Goal: Information Seeking & Learning: Find specific fact

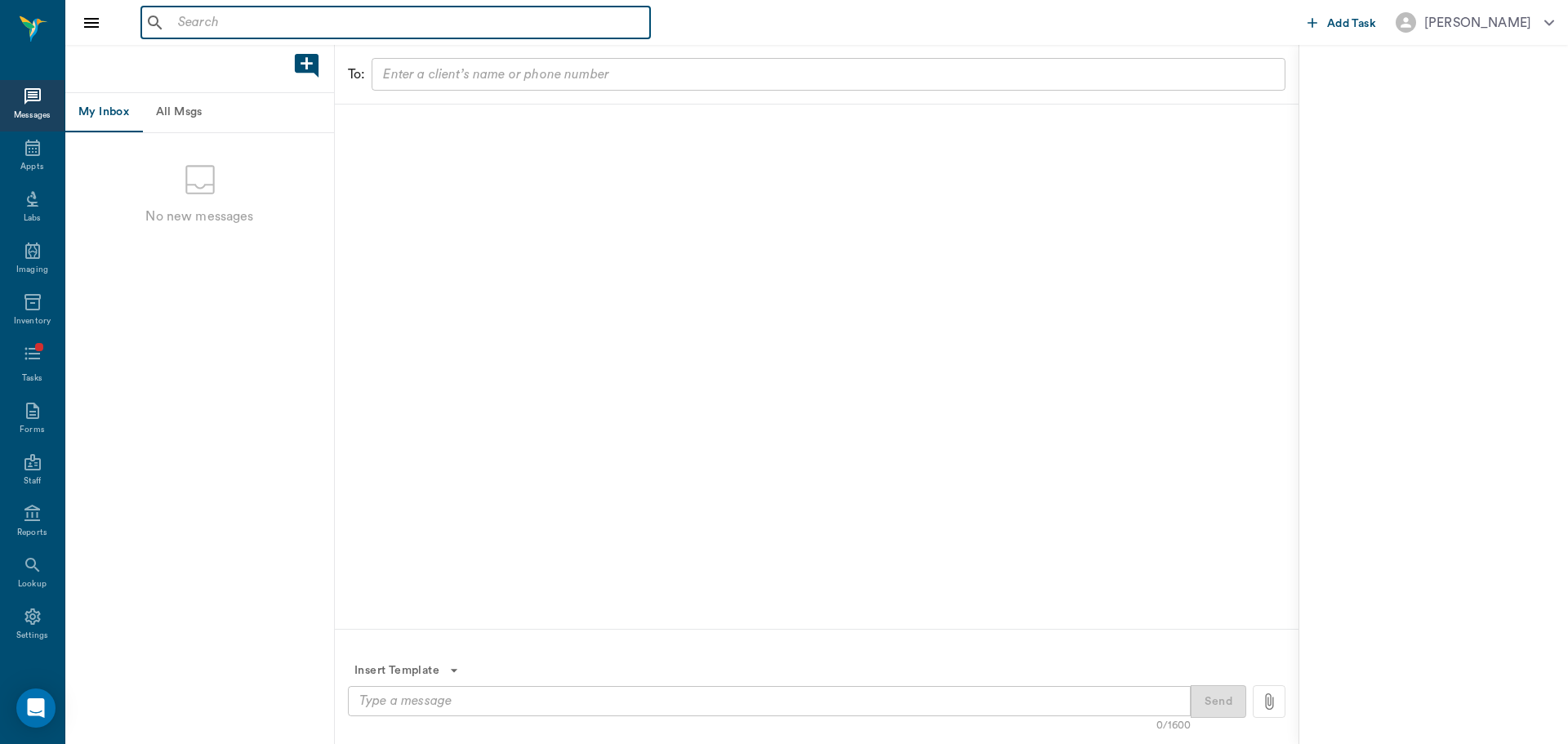
click at [233, 30] on input "text" at bounding box center [407, 22] width 472 height 23
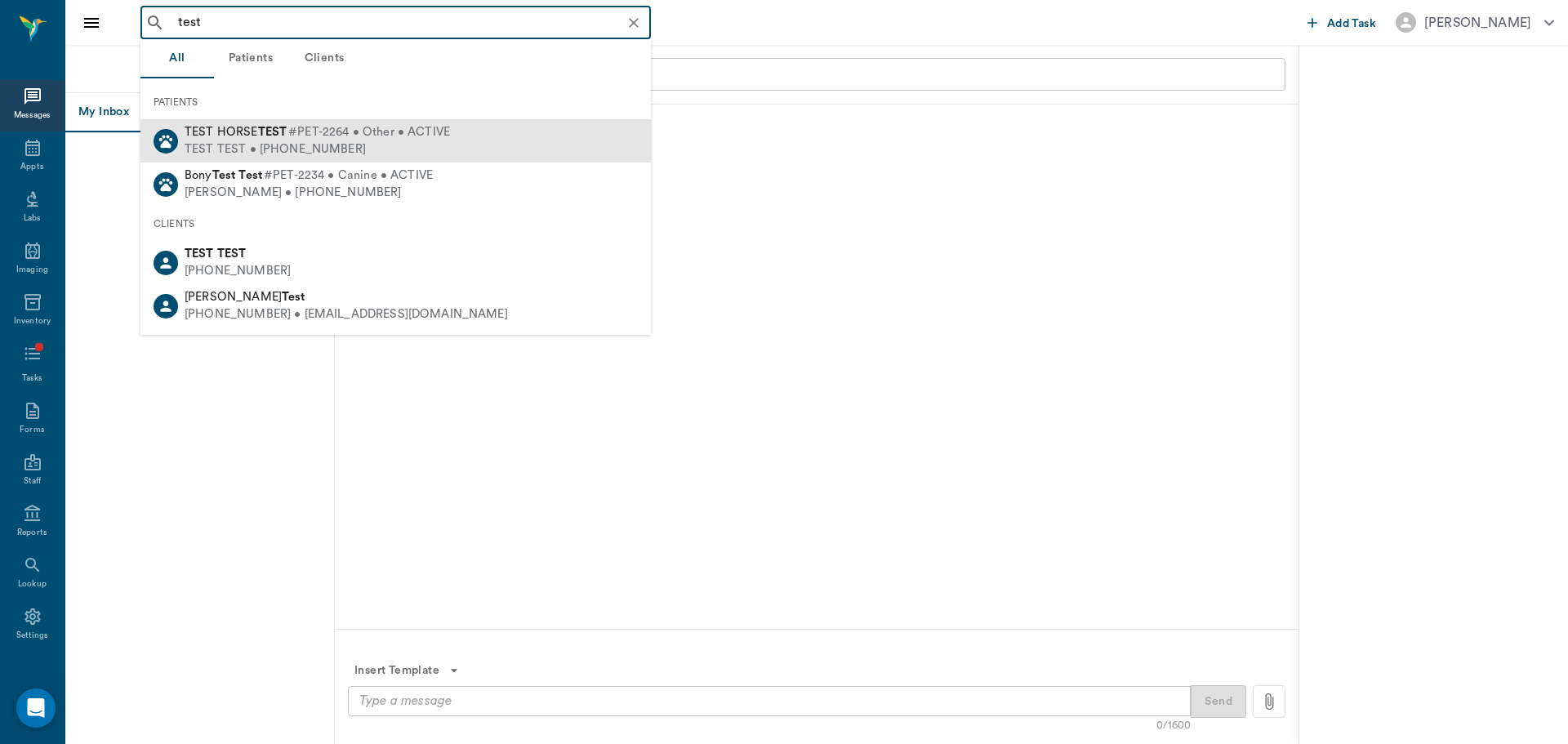
click at [278, 134] on b "TEST" at bounding box center [272, 132] width 30 height 12
type input "test"
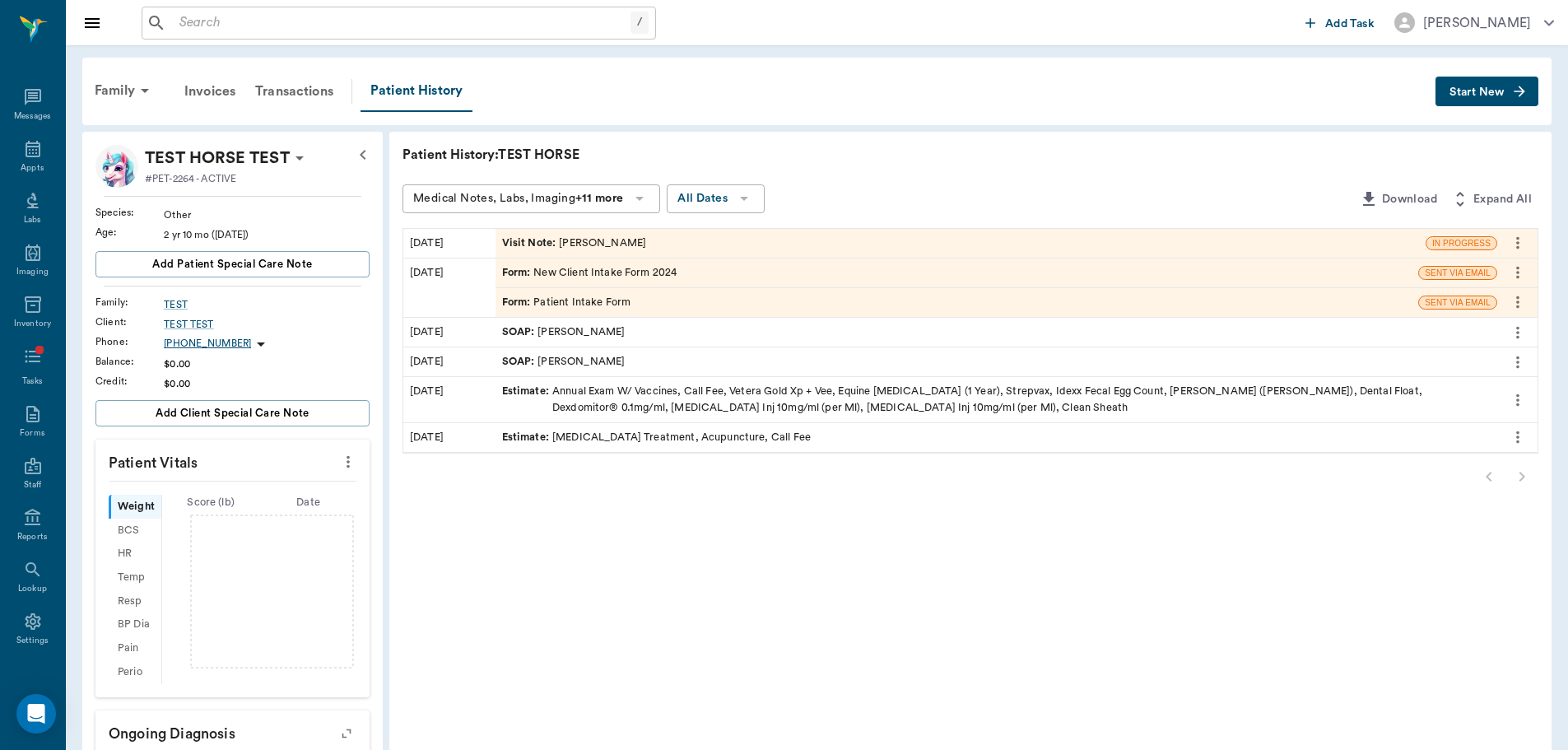
click at [654, 232] on div "Visit Note : [PERSON_NAME]" at bounding box center [960, 243] width 930 height 29
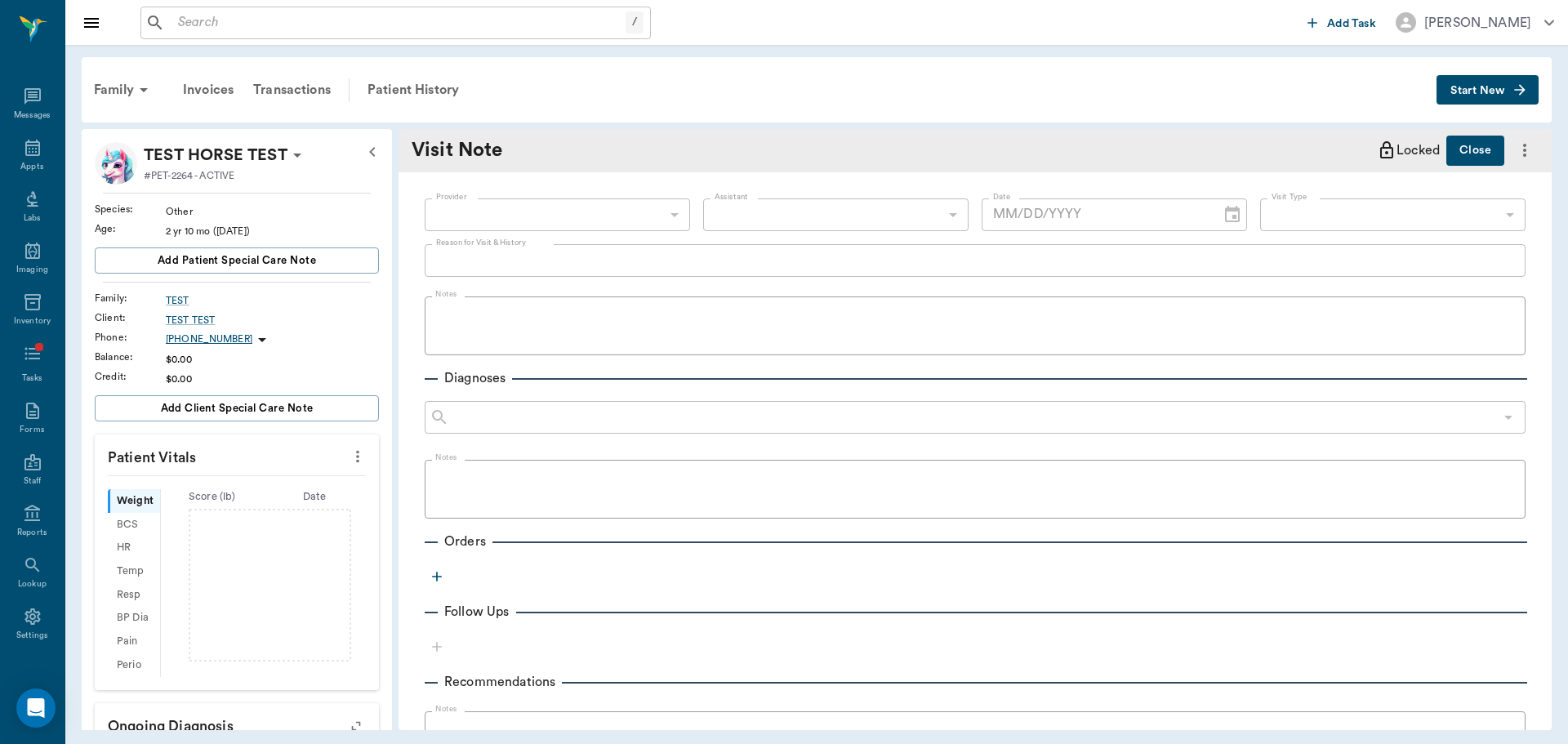
type input "649b3e03b5bc7e03f9326794"
type input "[DATE]"
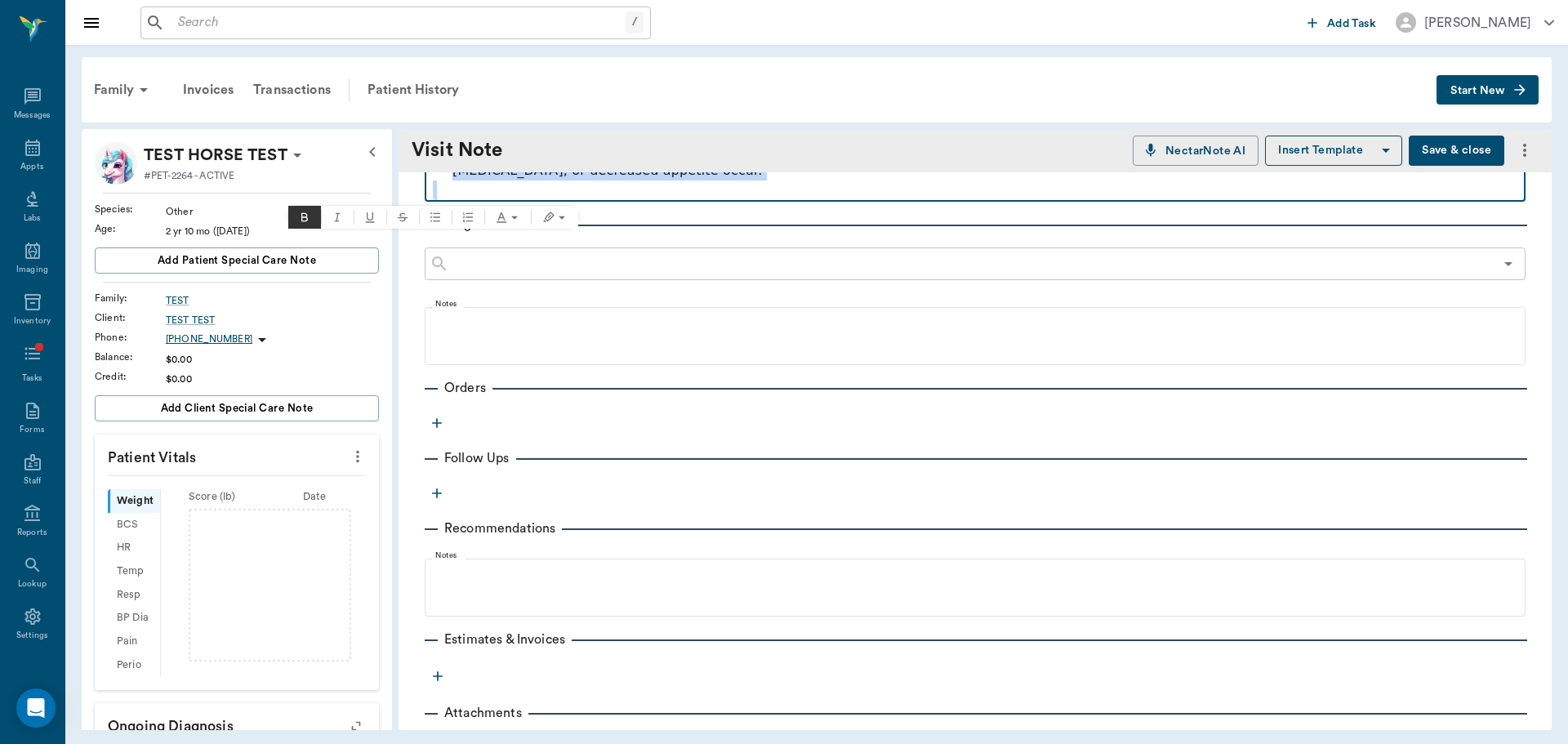
drag, startPoint x: 434, startPoint y: 318, endPoint x: 1281, endPoint y: 233, distance: 851.3
click at [1281, 233] on div "Provider [PERSON_NAME] 649b3e03b5bc7e03f9326794 Provider Assistant ​ Assistant …" at bounding box center [975, 142] width 1153 height 1247
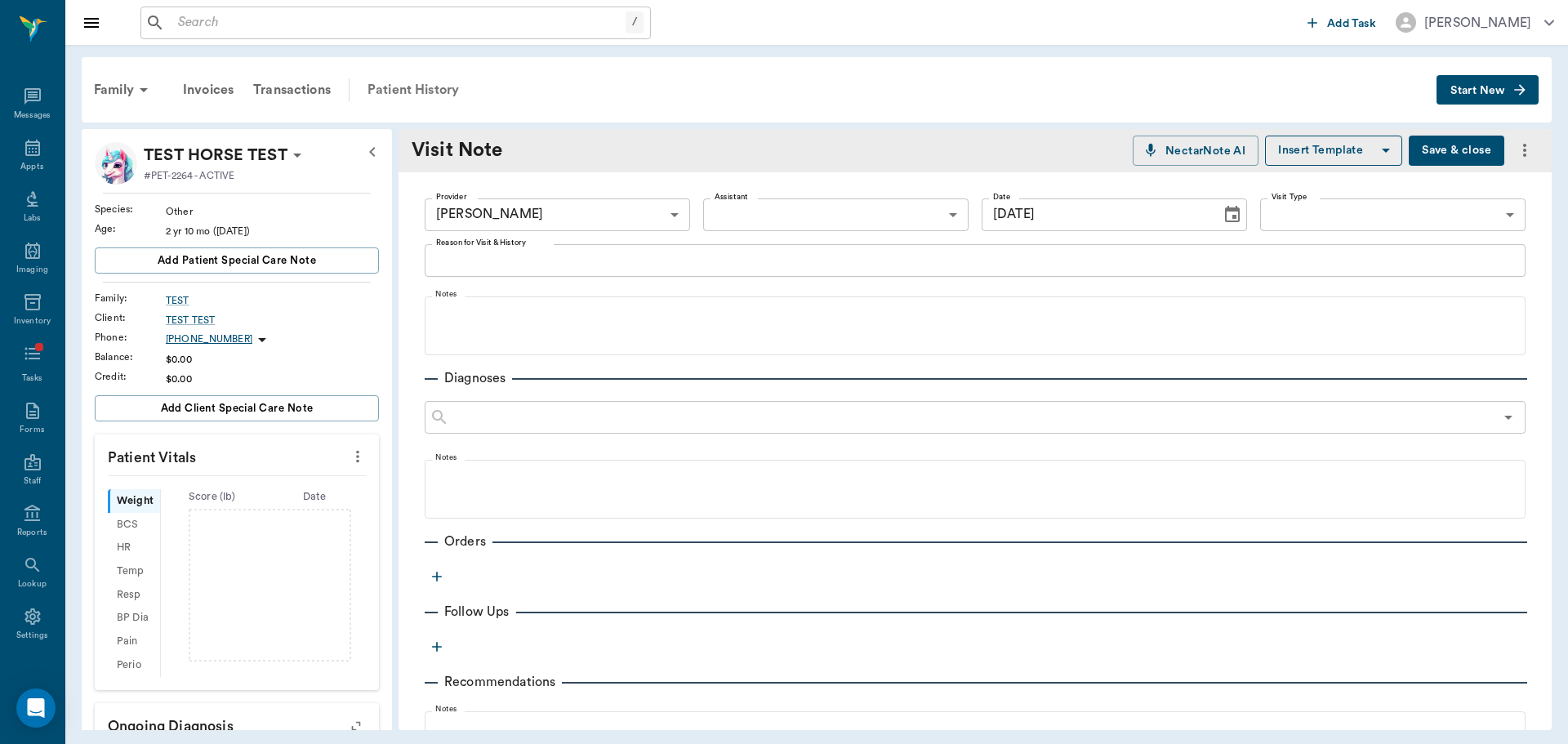
click at [399, 99] on div "Patient History" at bounding box center [413, 90] width 111 height 39
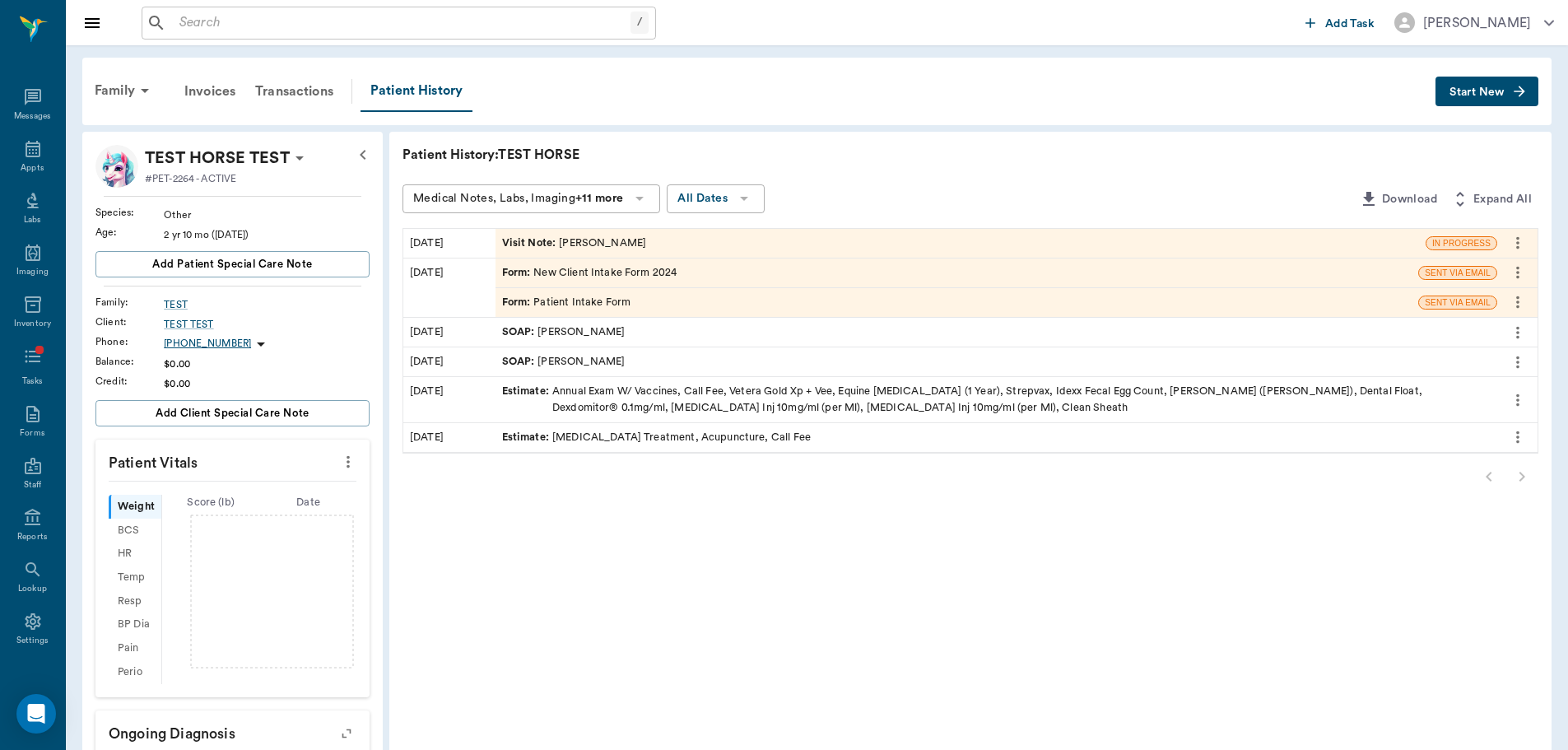
drag, startPoint x: 622, startPoint y: 273, endPoint x: 605, endPoint y: 239, distance: 38.0
click at [605, 239] on div "Visit Note : [PERSON_NAME]" at bounding box center [574, 243] width 145 height 15
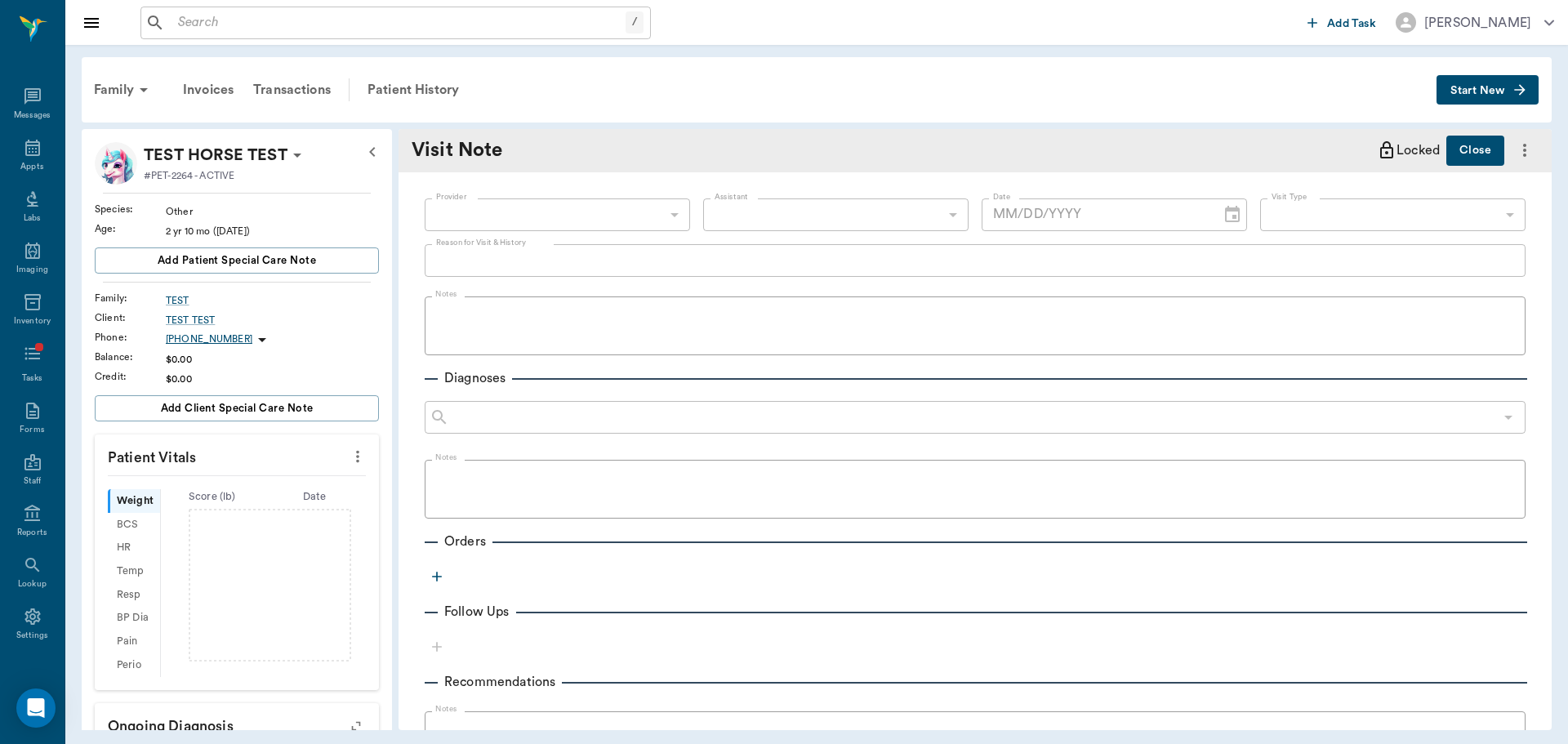
type input "649b3e03b5bc7e03f9326794"
type input "[DATE]"
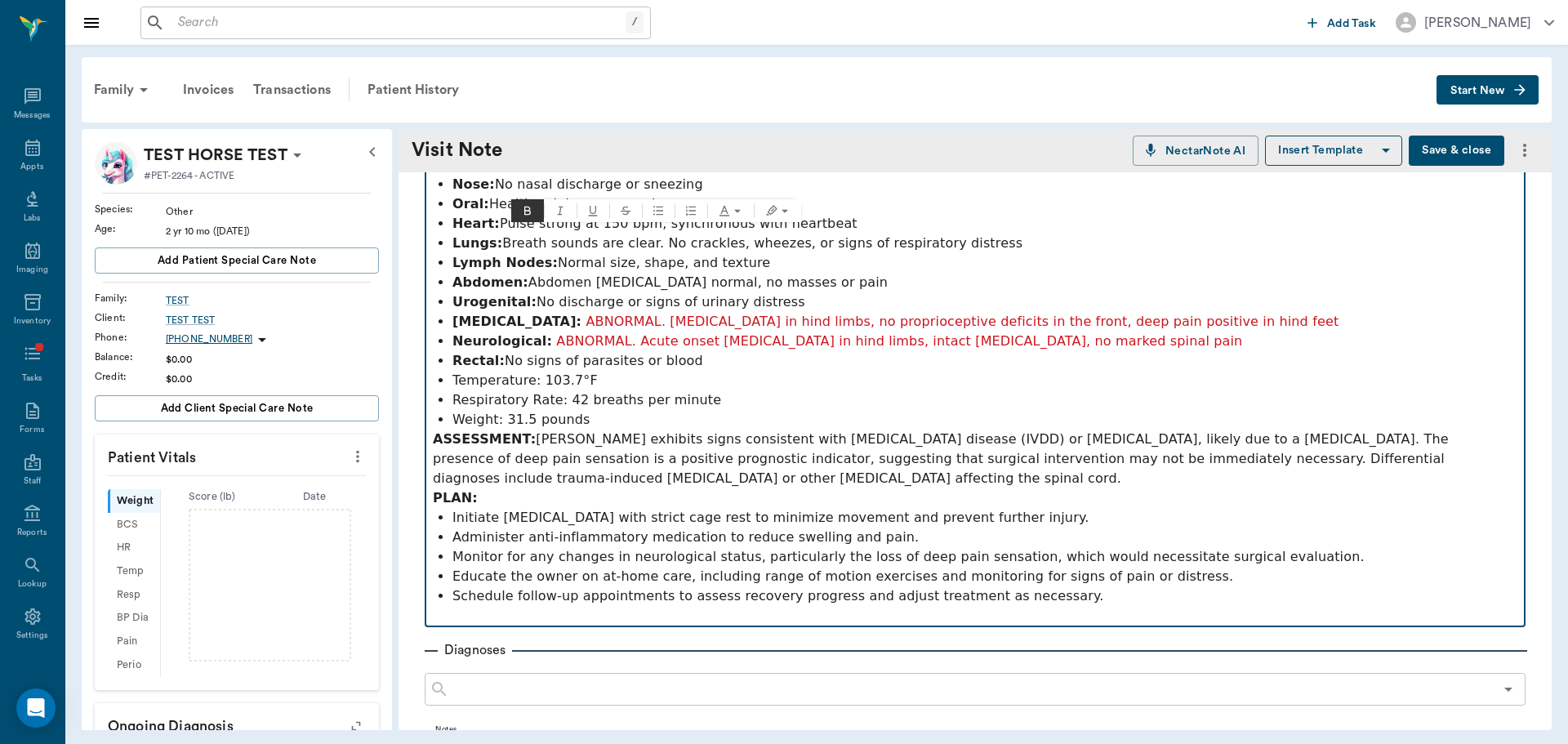
scroll to position [327, 0]
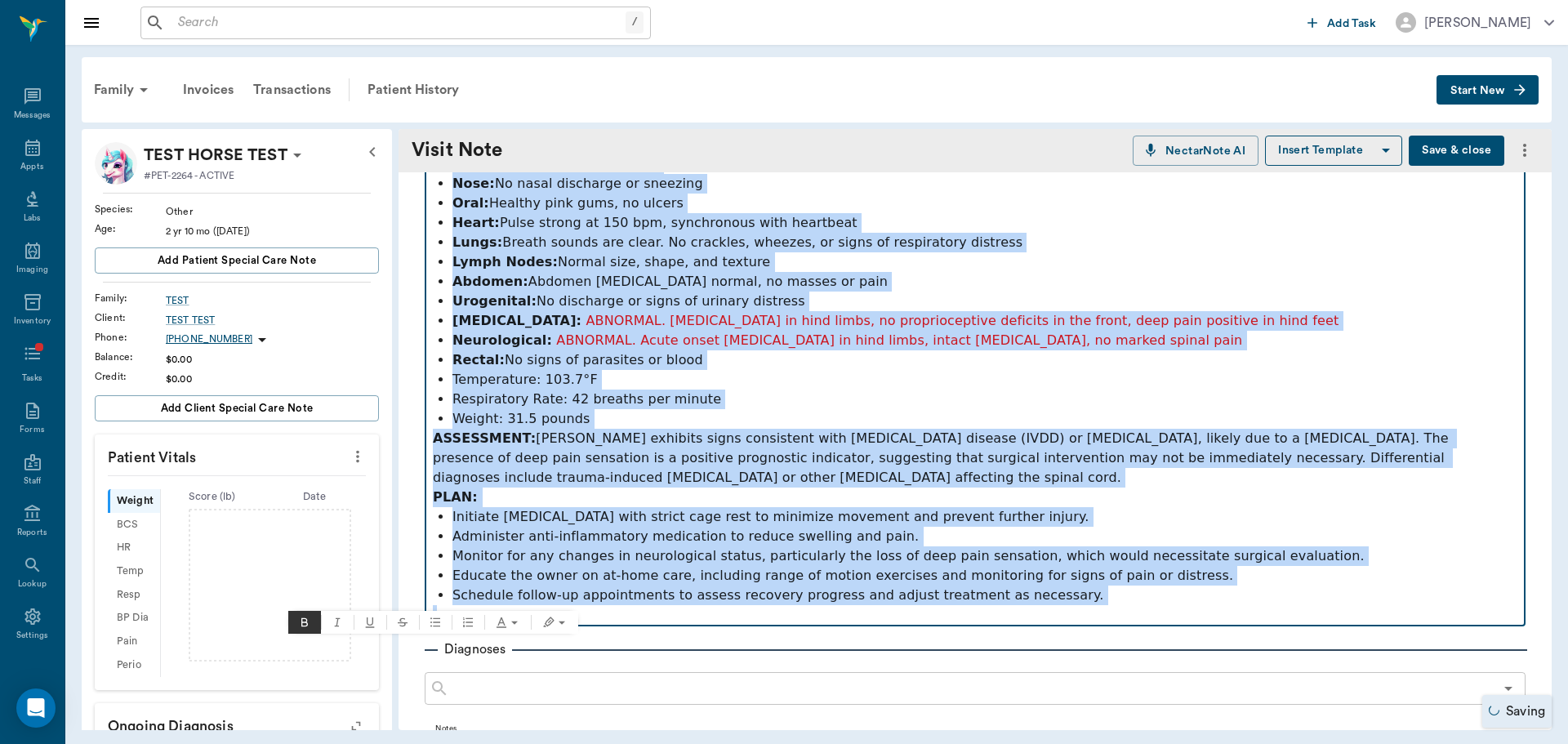
drag, startPoint x: 434, startPoint y: 230, endPoint x: 1165, endPoint y: 622, distance: 829.5
click at [1165, 622] on div "Provider [PERSON_NAME] 649b3e03b5bc7e03f9326794 Provider Assistant ​ Assistant …" at bounding box center [975, 518] width 1153 height 1346
copy div "SUBJECTIVE: [PERSON_NAME], a four-year-old [DEMOGRAPHIC_DATA] castrated French …"
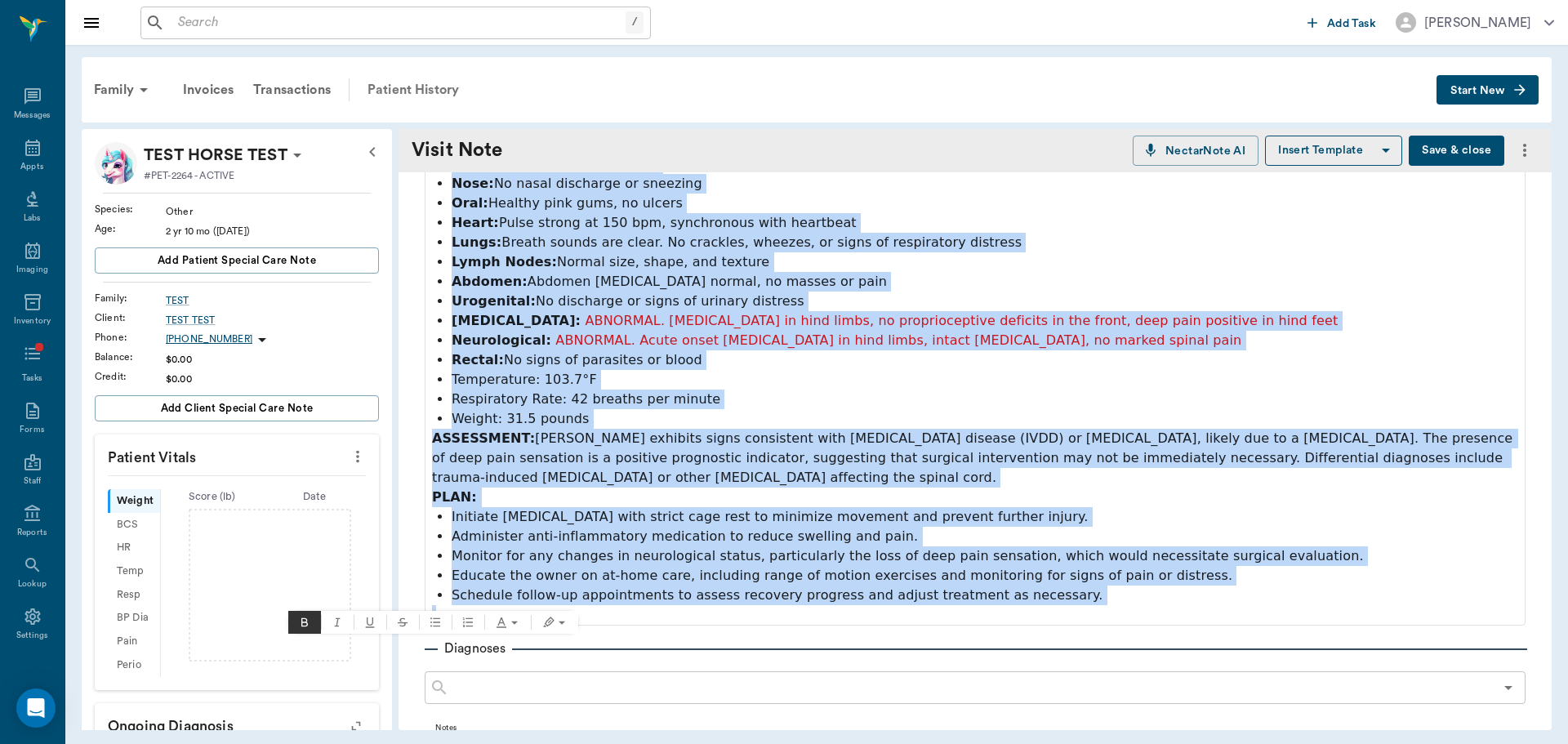
click at [416, 82] on div "Patient History" at bounding box center [413, 90] width 111 height 39
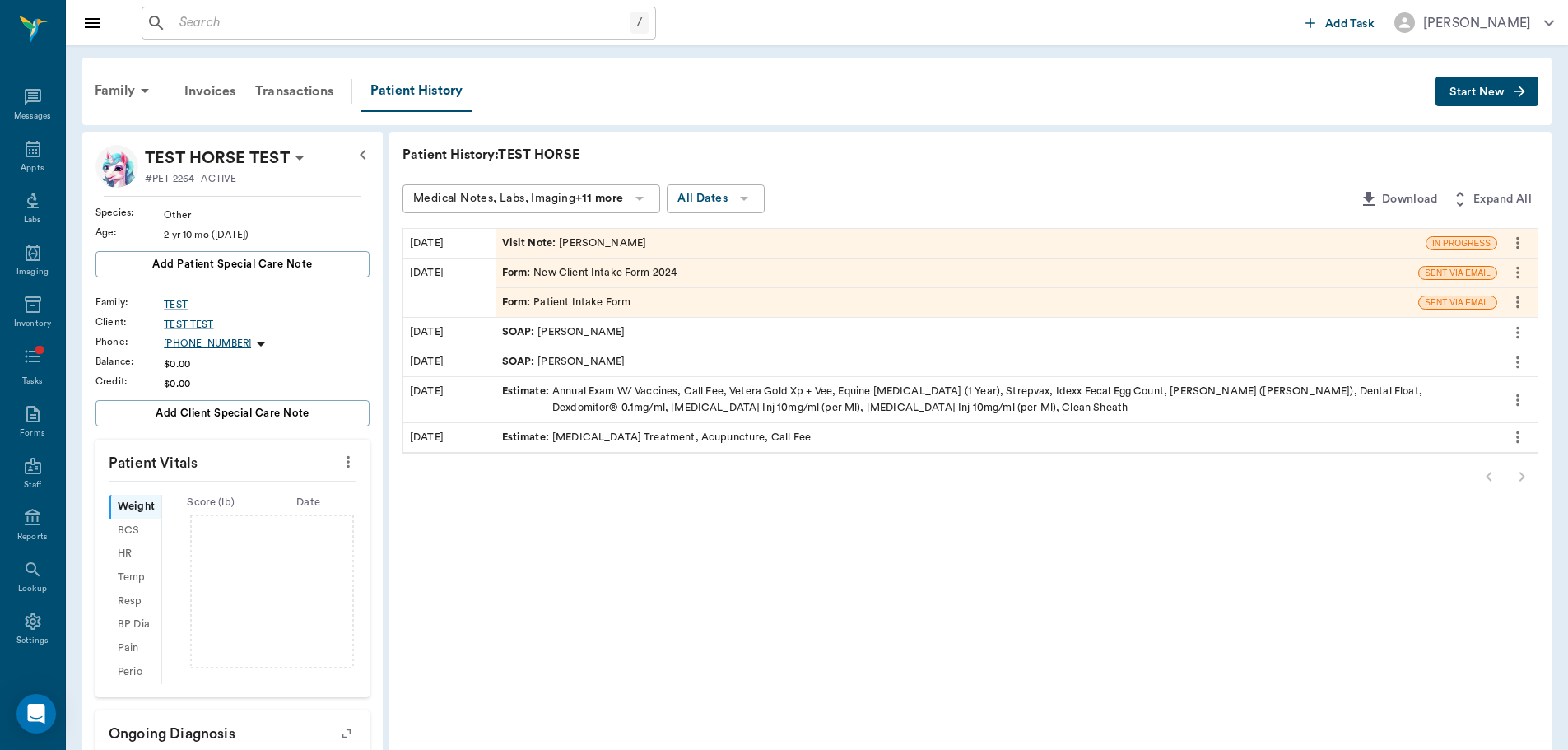
click at [644, 247] on div "Visit Note : [PERSON_NAME]" at bounding box center [574, 243] width 145 height 15
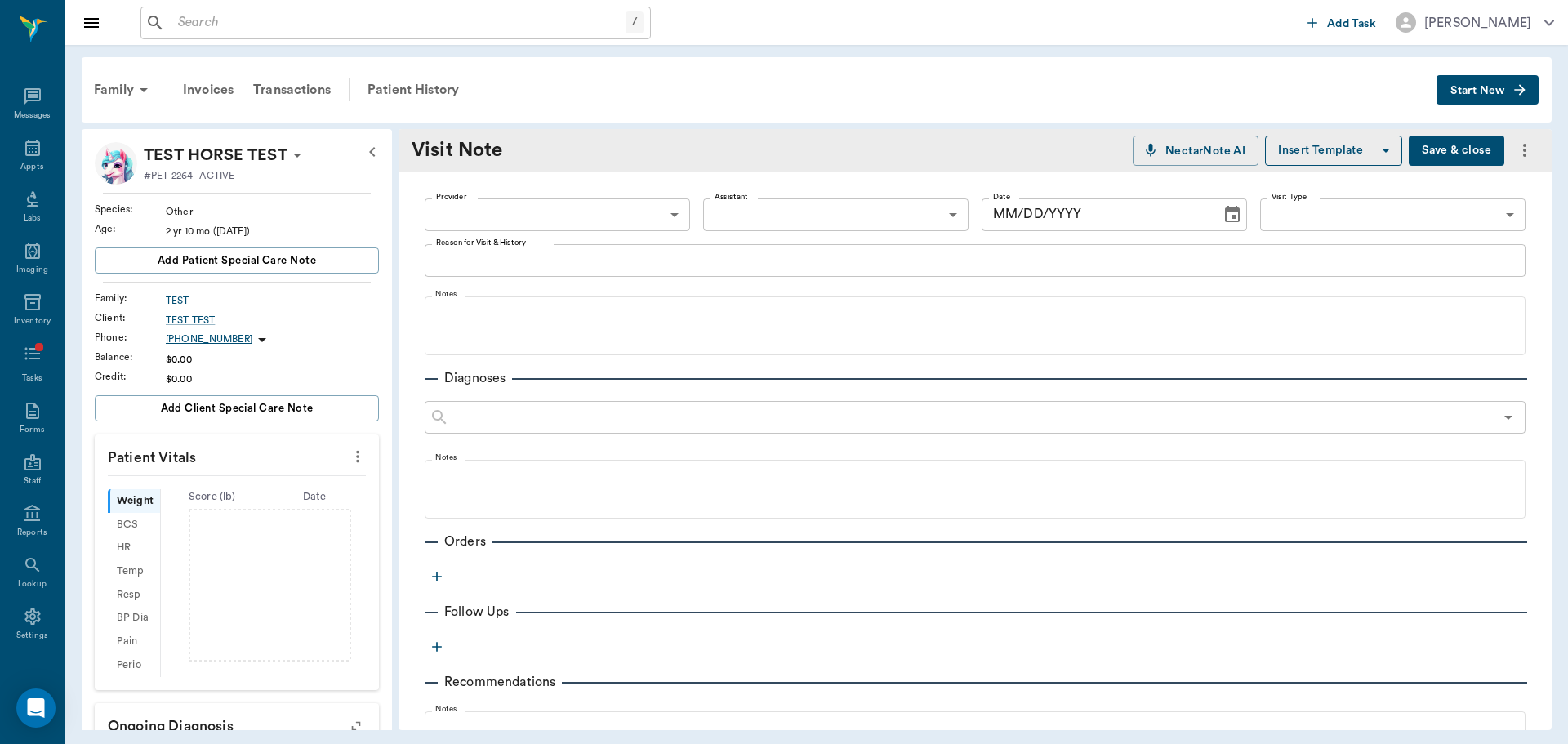
type input "649b3e03b5bc7e03f9326794"
type input "[DATE]"
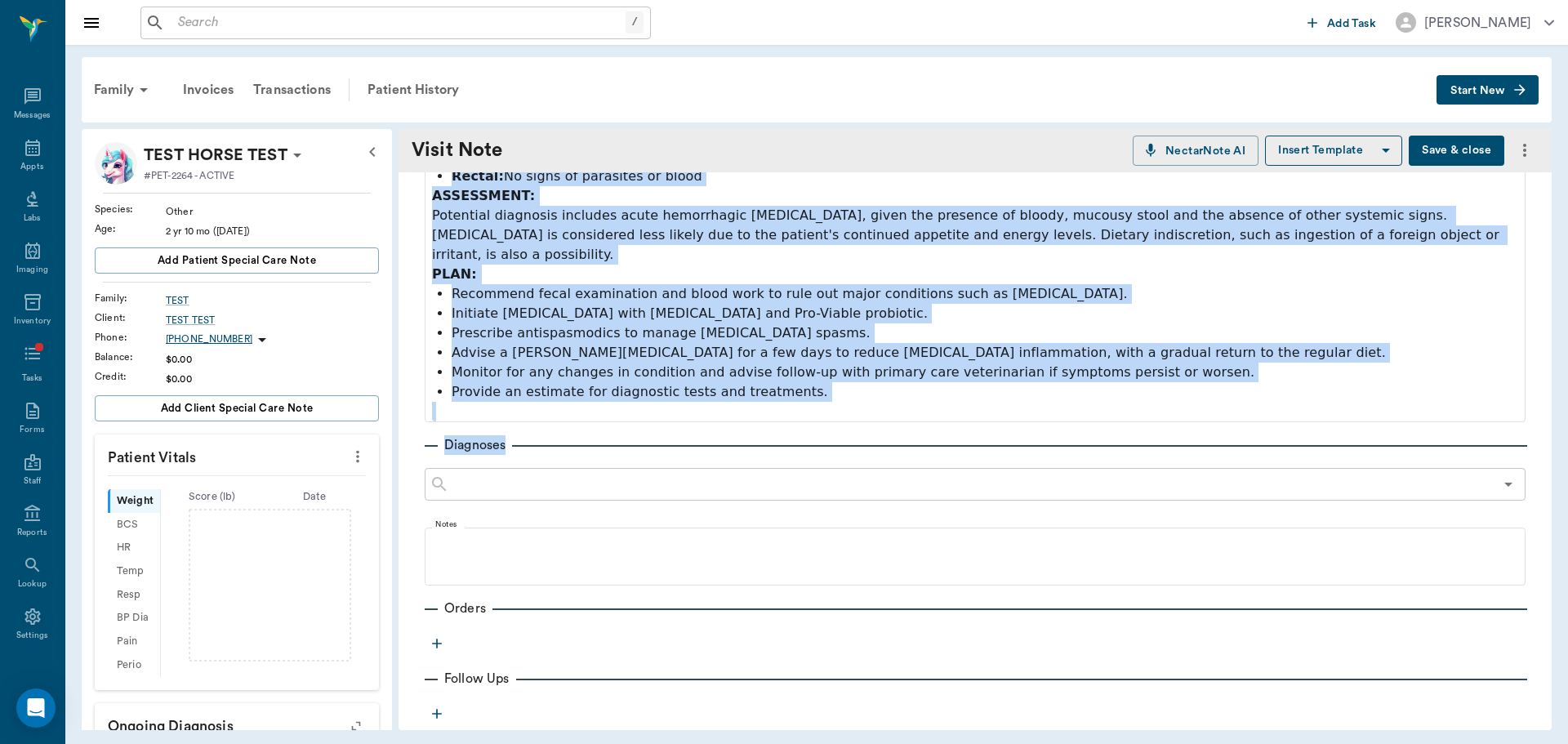
drag, startPoint x: 429, startPoint y: 307, endPoint x: 904, endPoint y: 426, distance: 489.7
click at [1062, 406] on div "Provider [PERSON_NAME] 649b3e03b5bc7e03f9326794 Provider Assistant ​ Assistant …" at bounding box center [975, 344] width 1153 height 1286
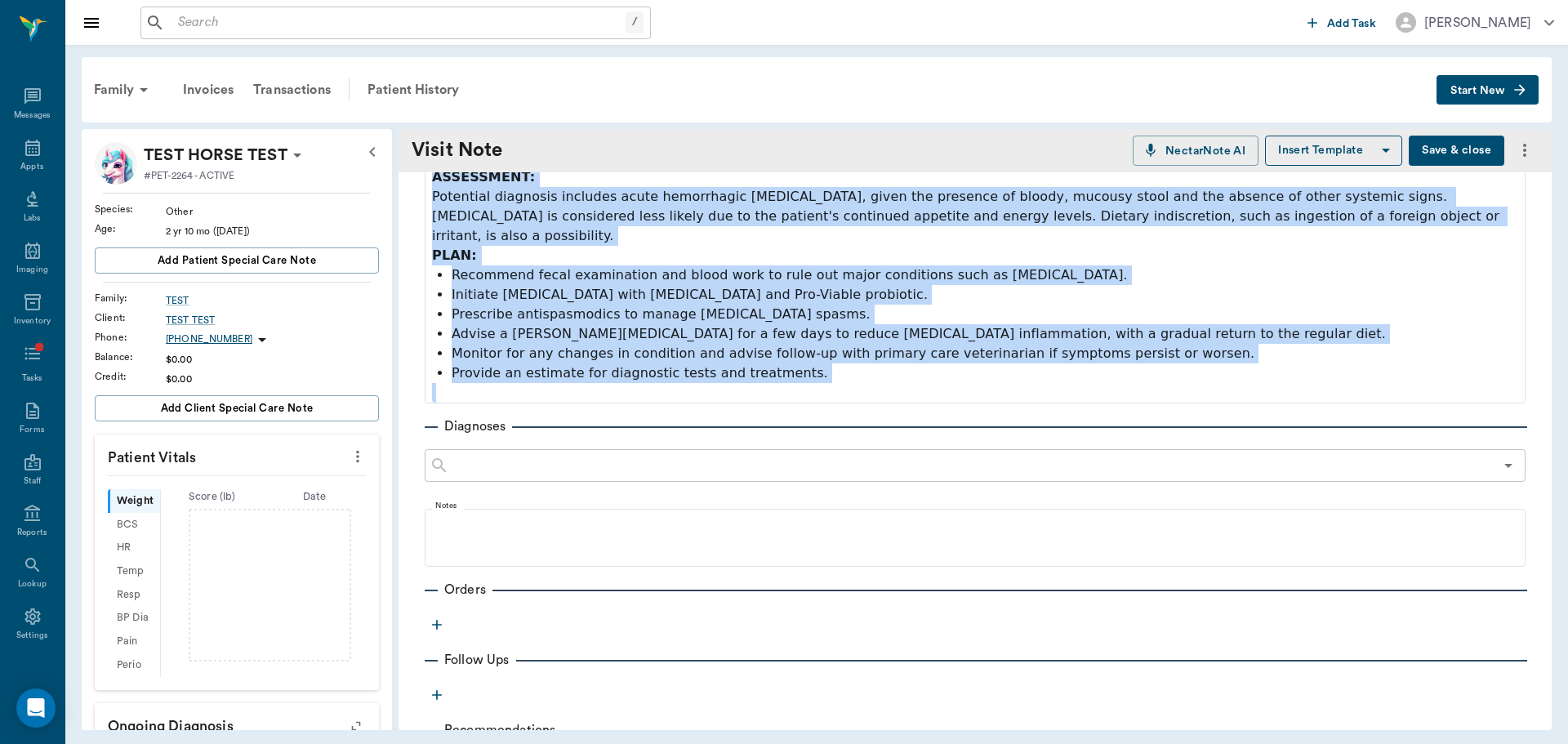
copy fieldset "SUBJECTIVE: Noir, a one-year and four-month-old intact French bulldog, presente…"
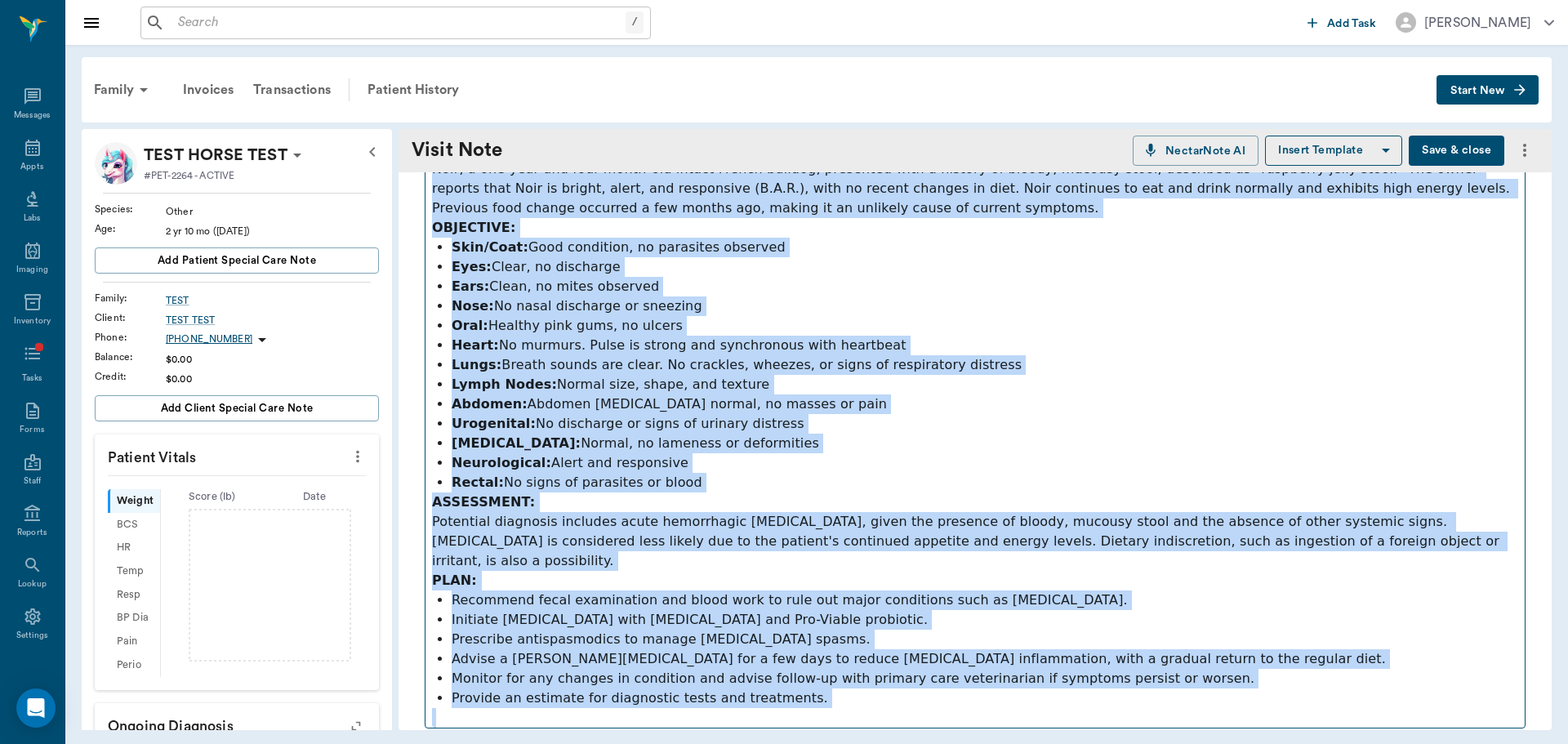
scroll to position [0, 0]
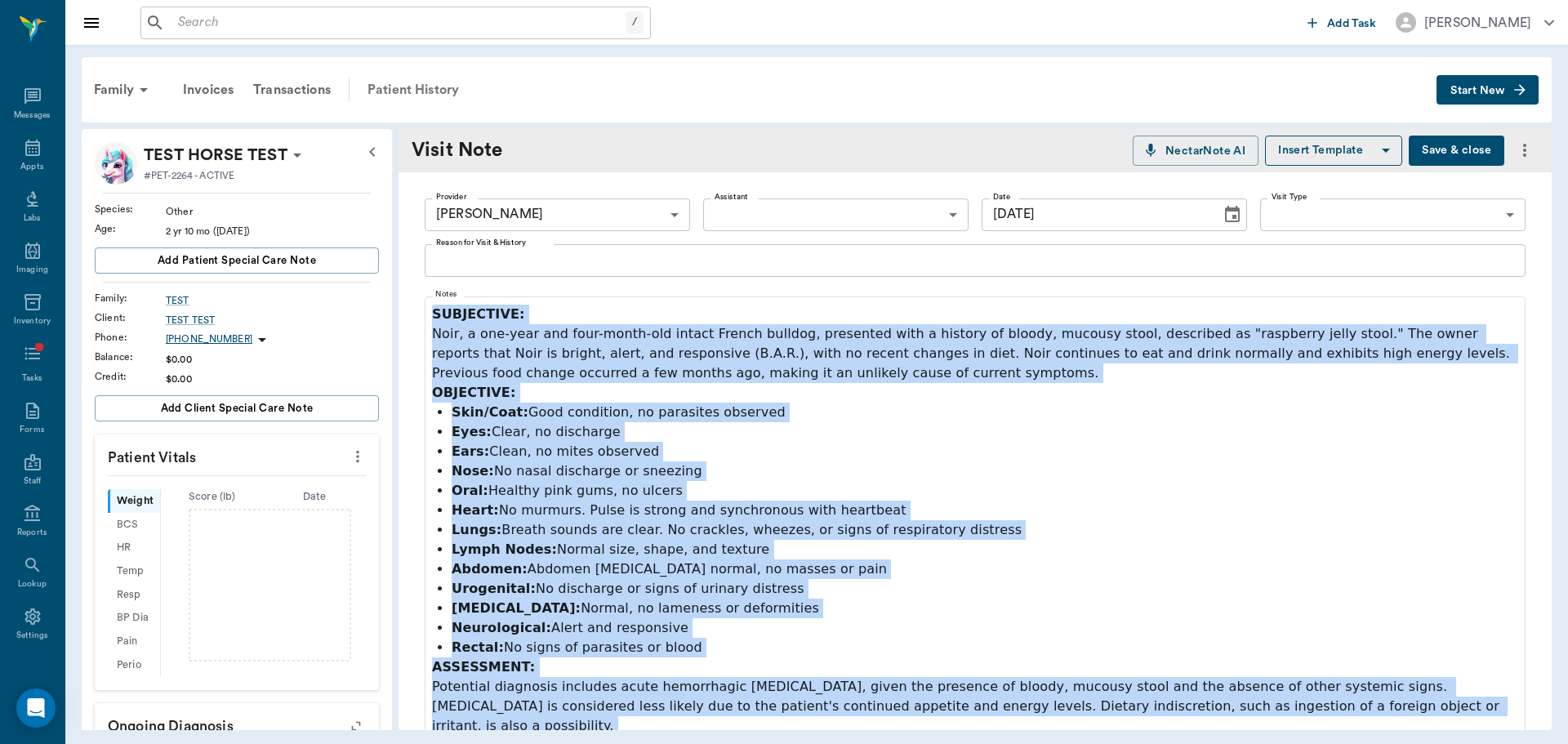
click at [406, 93] on div "Patient History" at bounding box center [413, 90] width 111 height 39
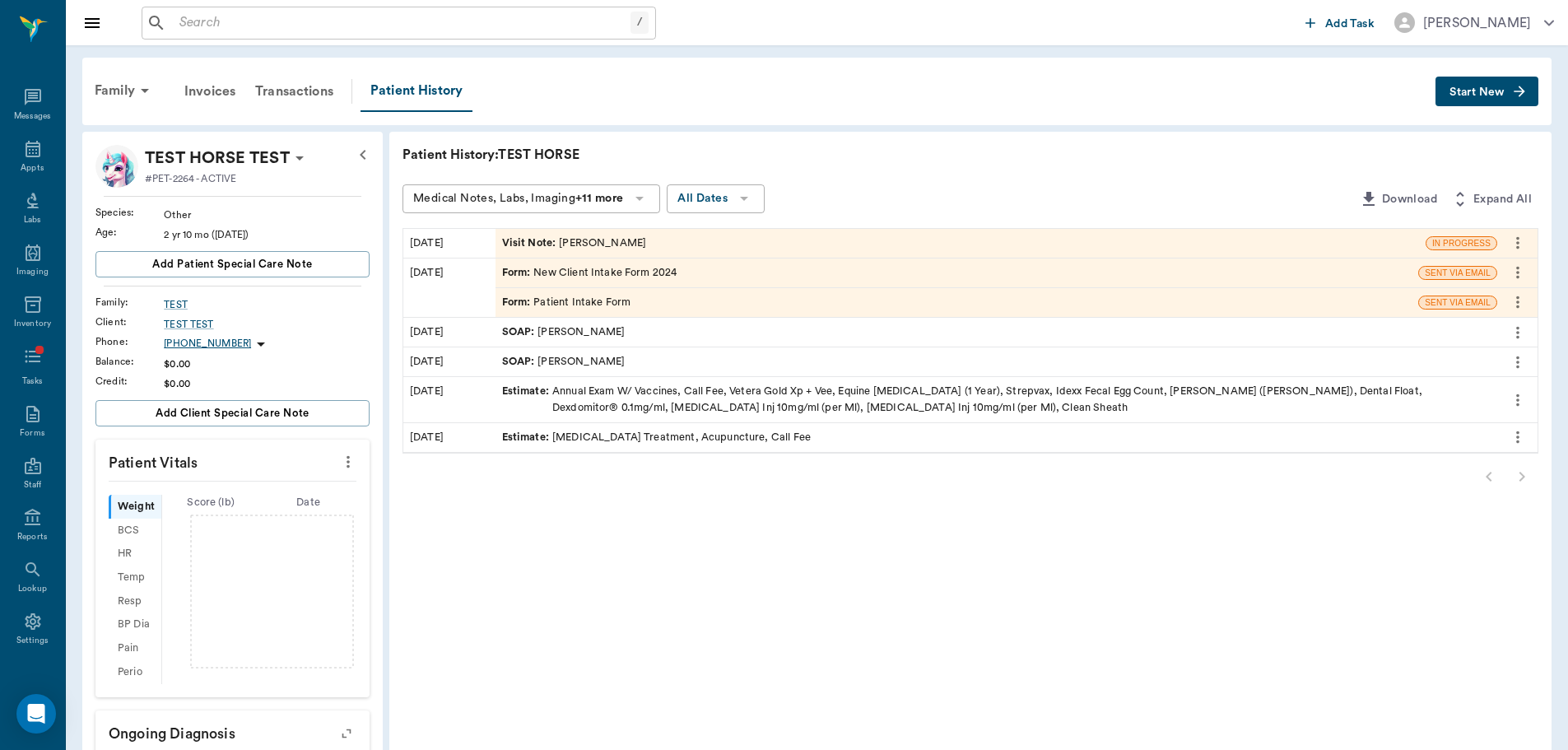
click at [530, 239] on span "Visit Note :" at bounding box center [530, 243] width 57 height 15
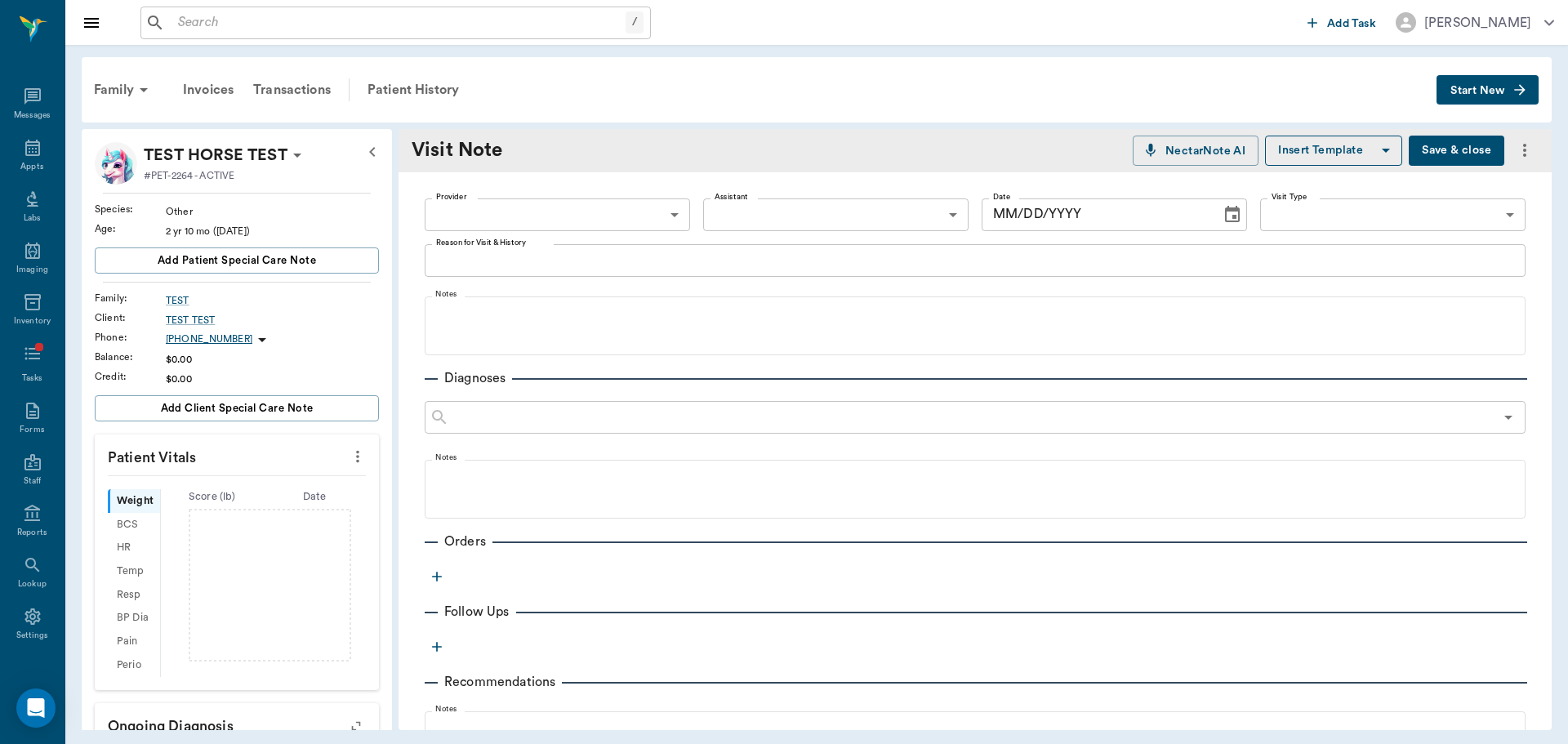
type input "649b3e03b5bc7e03f9326794"
type input "[DATE]"
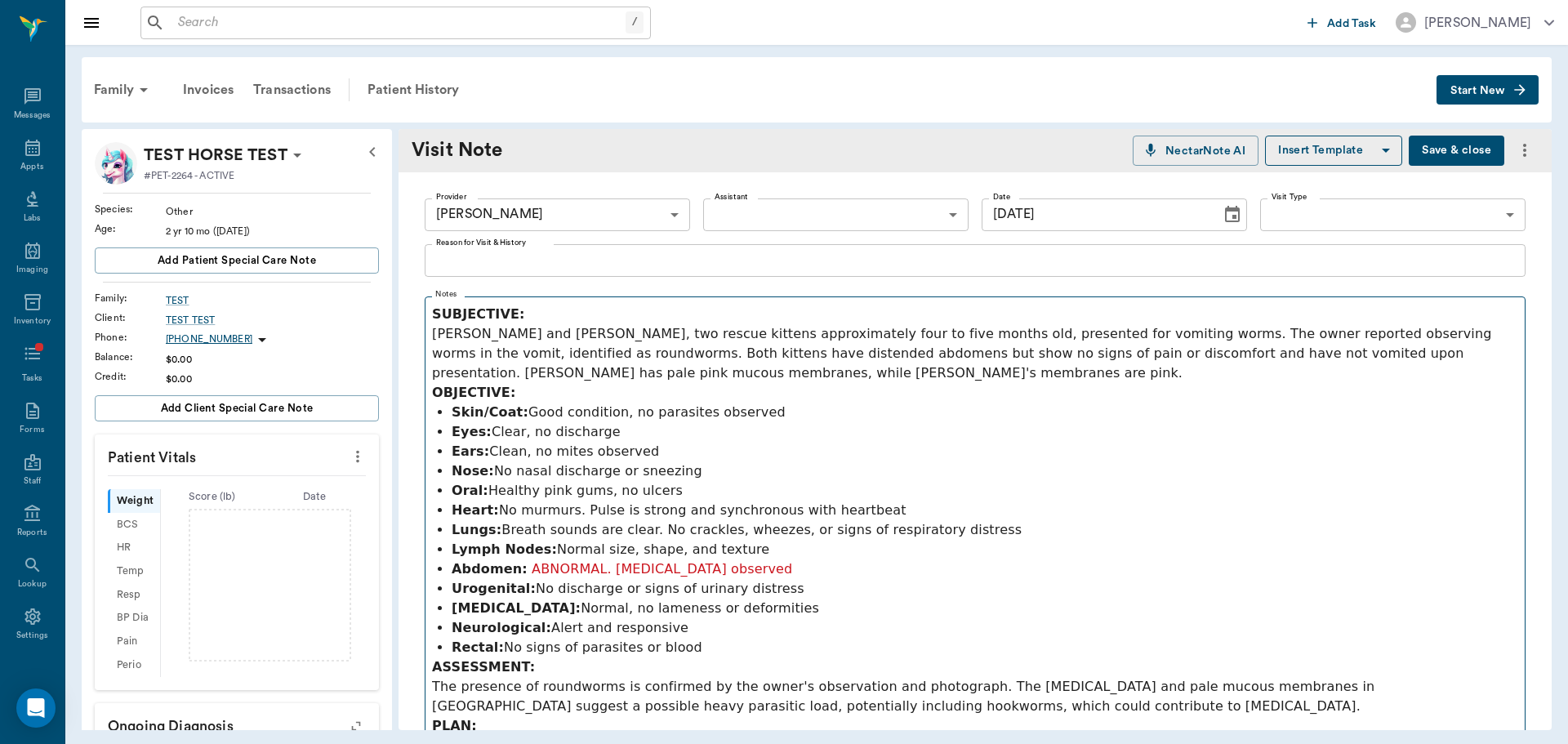
click at [429, 317] on fieldset "Notes SUBJECTIVE: [PERSON_NAME] and [PERSON_NAME], two rescue kittens approxima…" at bounding box center [974, 582] width 1101 height 584
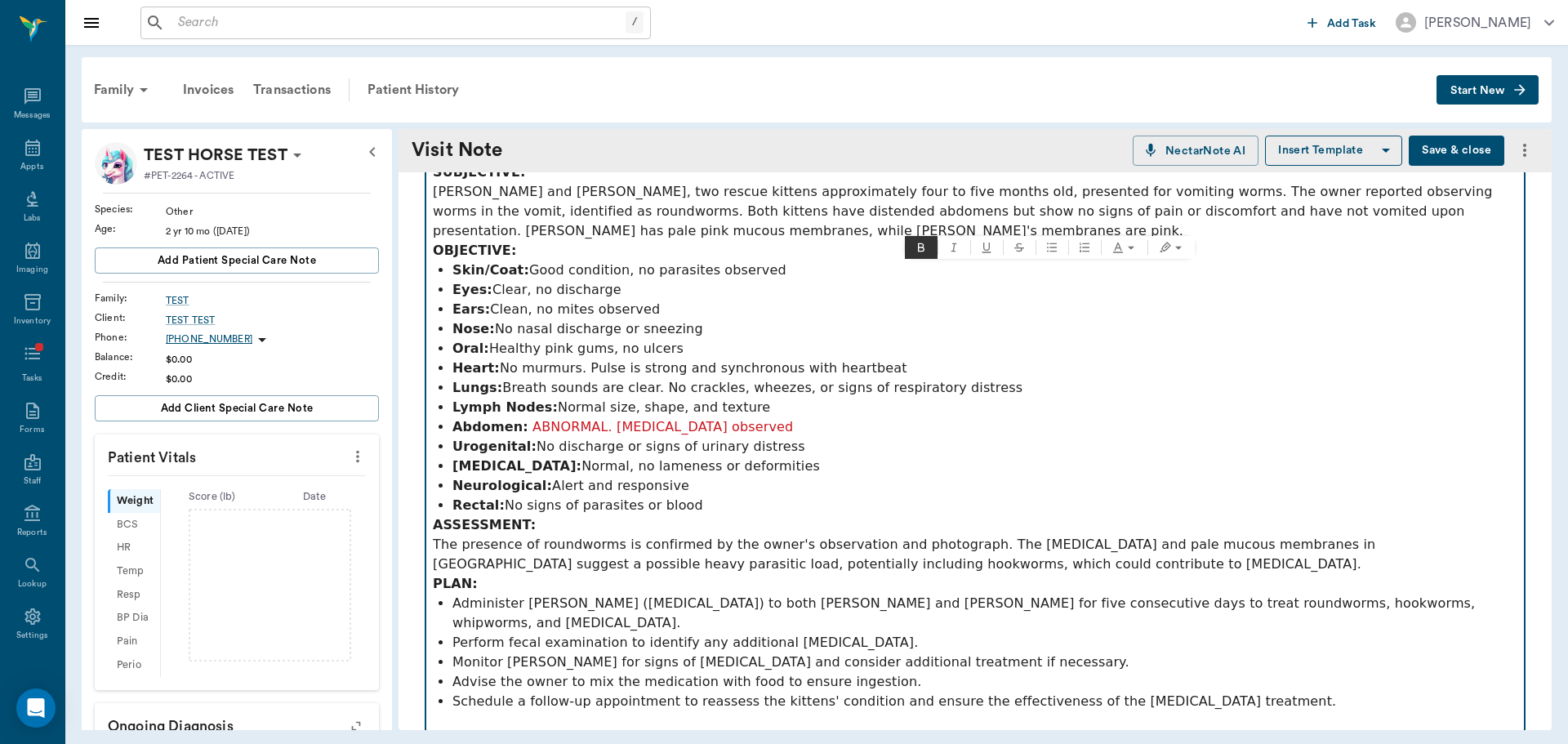
scroll to position [245, 0]
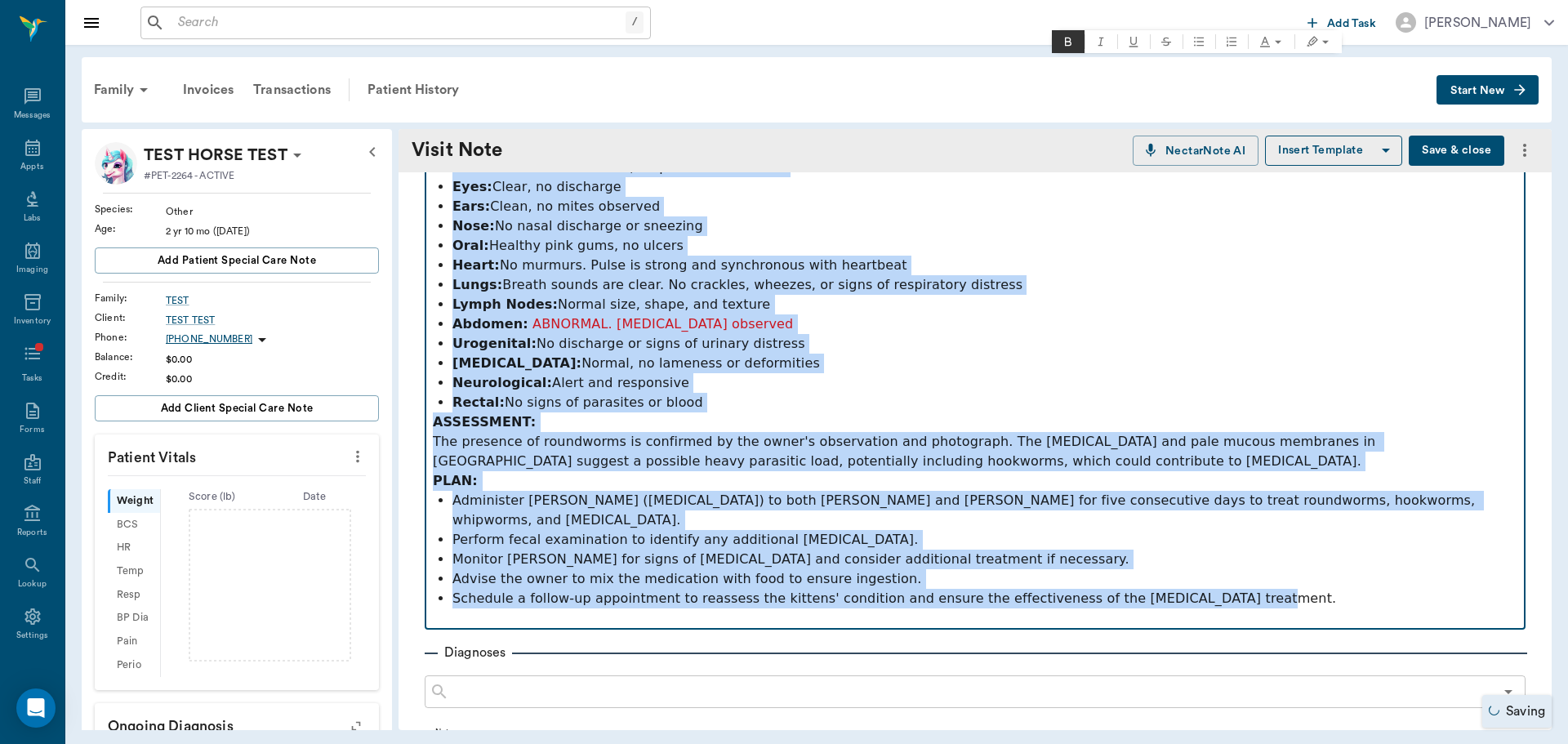
drag, startPoint x: 433, startPoint y: 315, endPoint x: 1343, endPoint y: 577, distance: 947.0
click at [1343, 577] on div "SUBJECTIVE: [PERSON_NAME] and [PERSON_NAME], two rescue kittens approximately f…" at bounding box center [974, 344] width 1084 height 568
copy div "SUBJECTIVE: [PERSON_NAME] and [PERSON_NAME], two rescue kittens approximately f…"
